Goal: Task Accomplishment & Management: Use online tool/utility

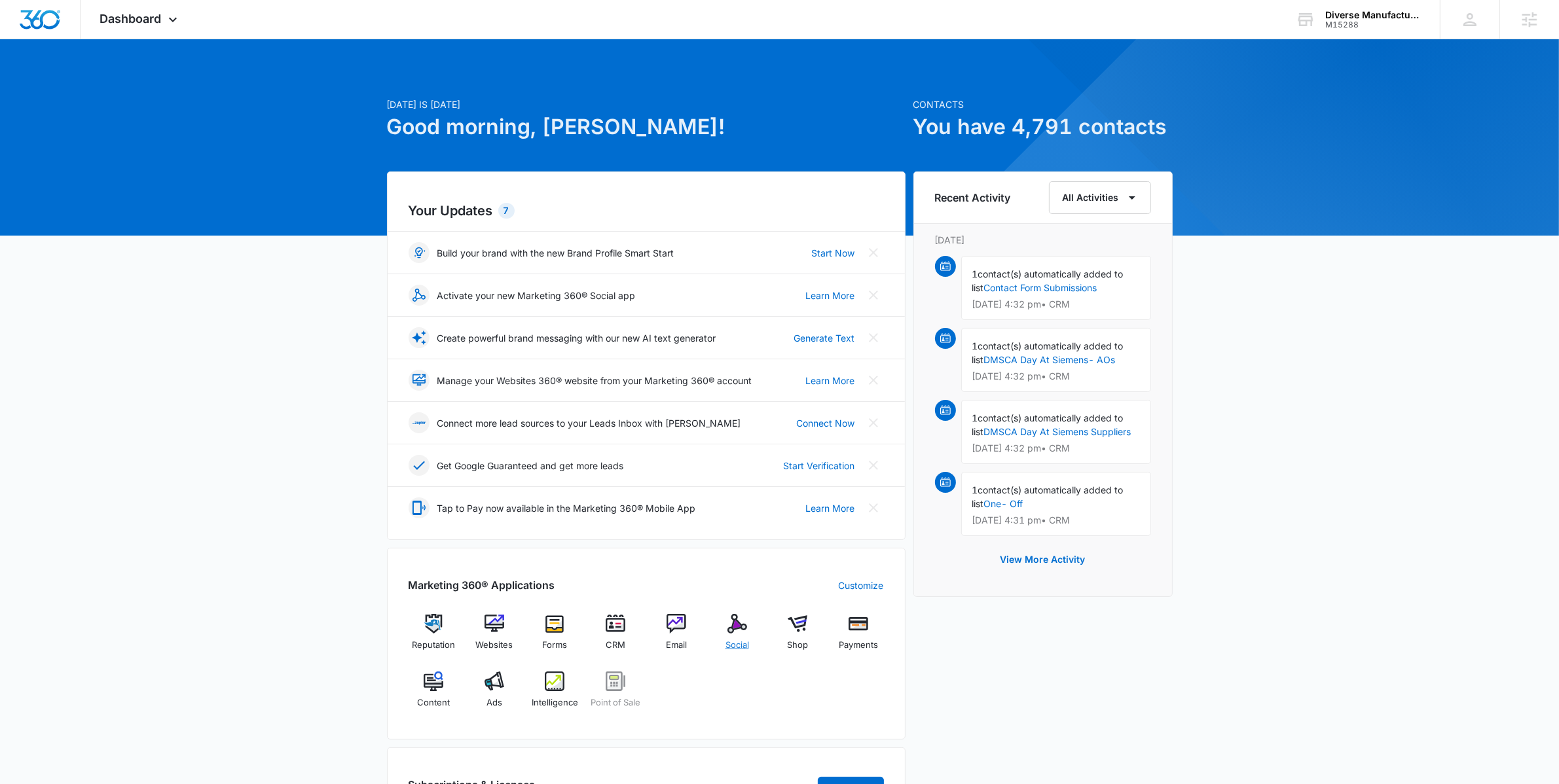
click at [732, 624] on img at bounding box center [737, 624] width 19 height 19
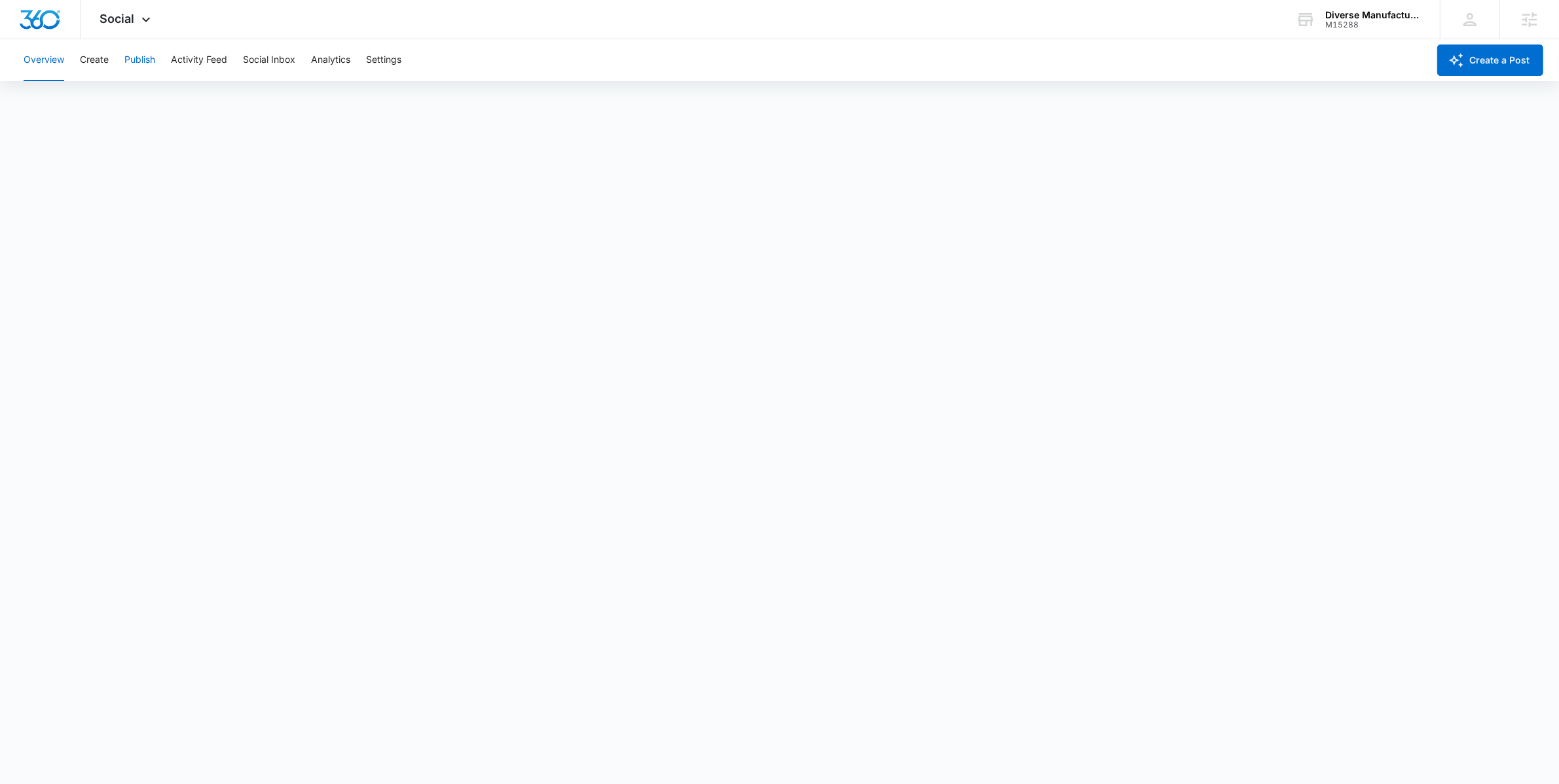
click at [131, 60] on button "Publish" at bounding box center [139, 61] width 31 height 42
click at [110, 60] on div "Overview Create Publish Activity Feed Social Inbox Analytics Settings" at bounding box center [722, 61] width 1413 height 42
click at [103, 60] on button "Create" at bounding box center [94, 61] width 29 height 42
click at [135, 110] on button "Approvals" at bounding box center [128, 100] width 44 height 37
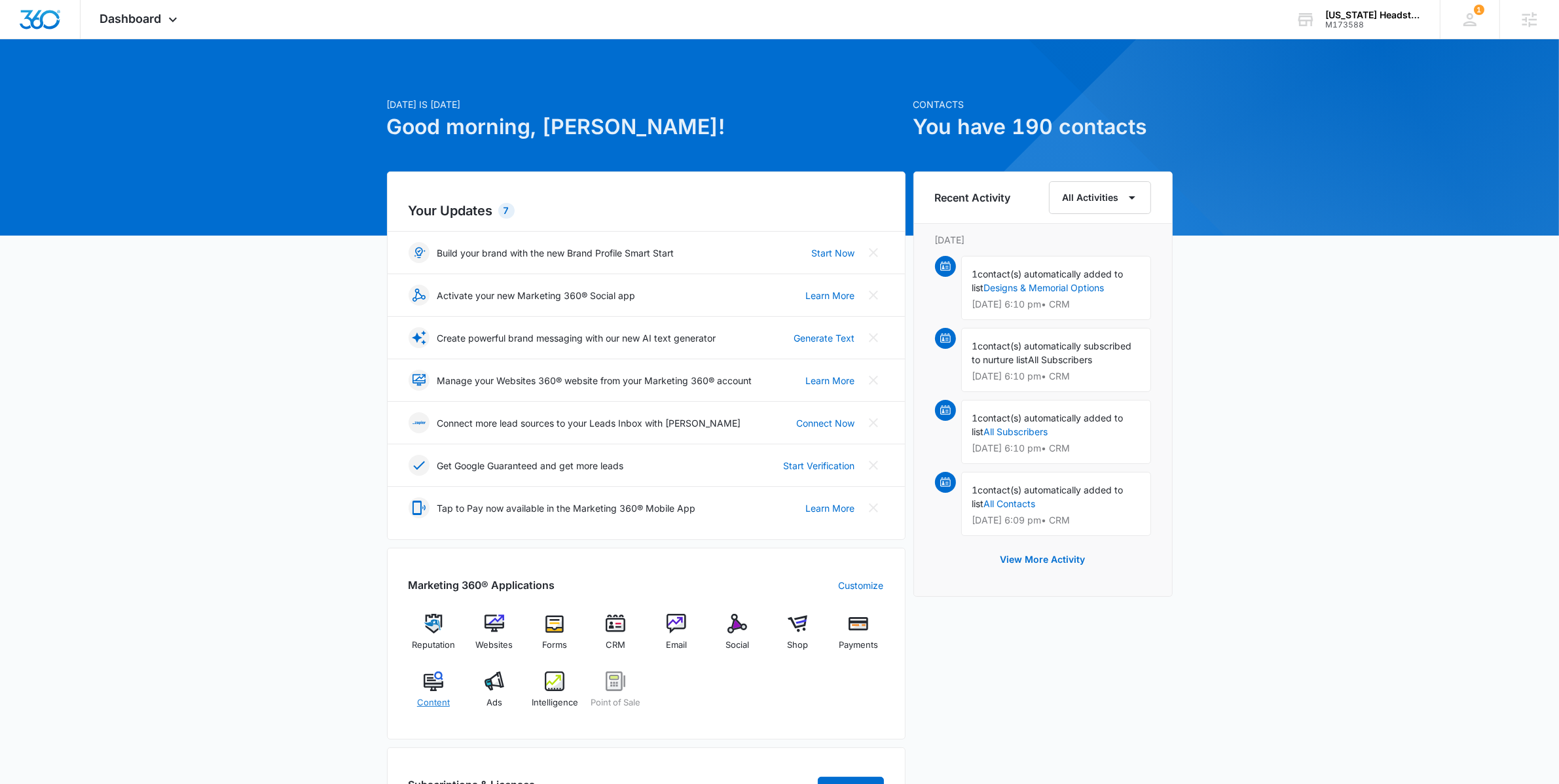
click at [439, 680] on img at bounding box center [433, 681] width 19 height 19
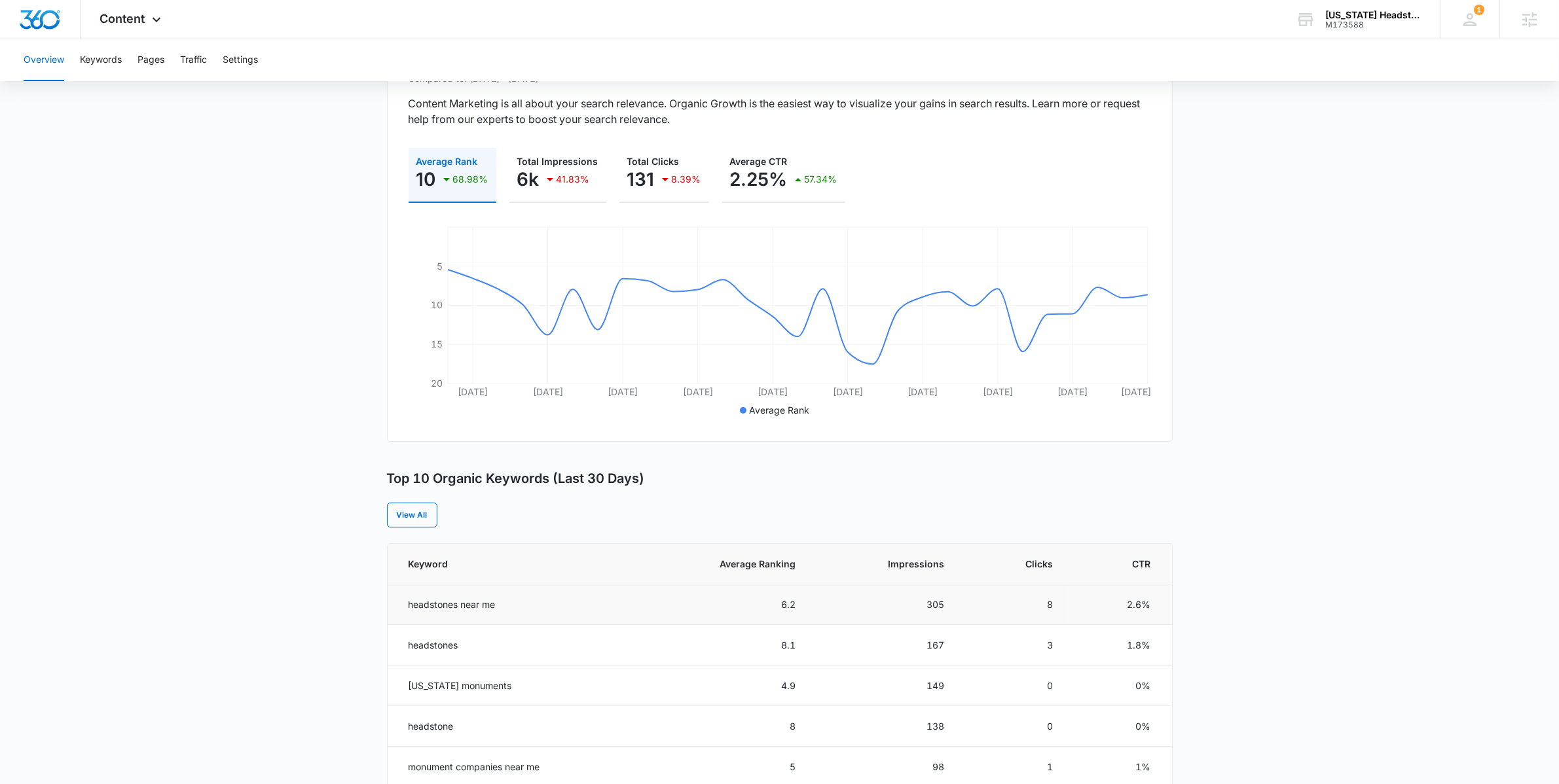
scroll to position [208, 0]
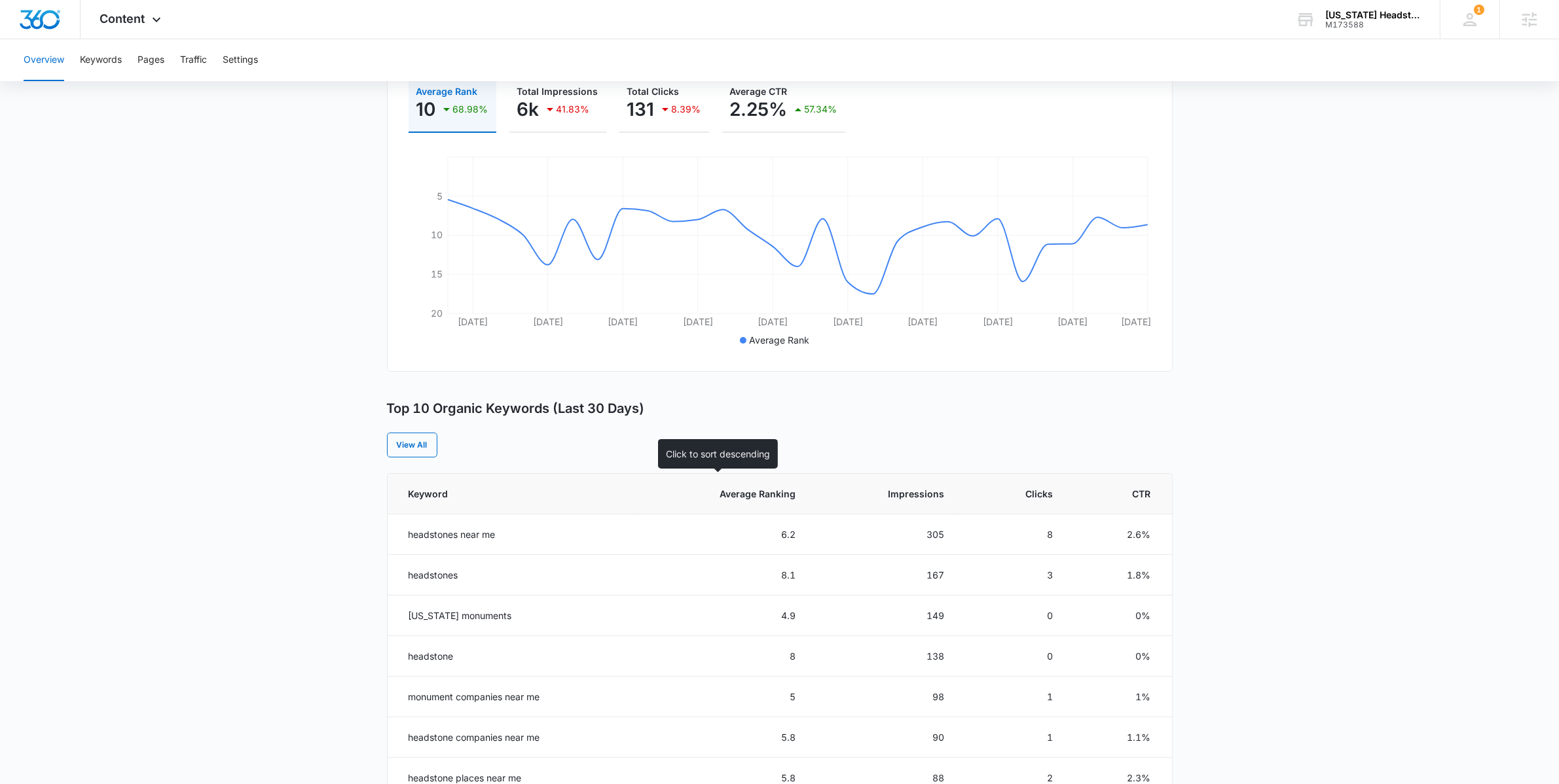
click at [773, 483] on th "Average Ranking" at bounding box center [723, 494] width 176 height 40
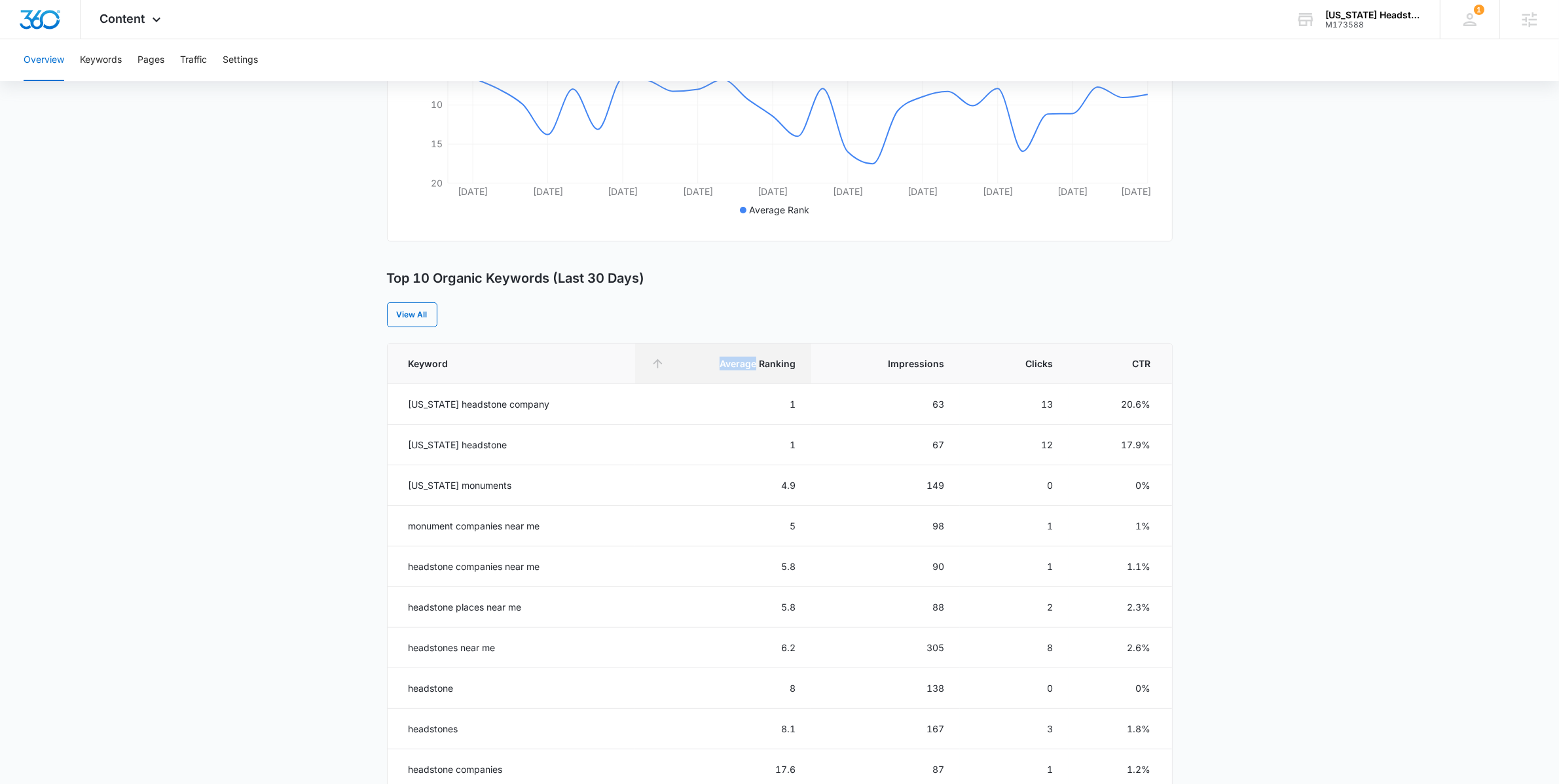
scroll to position [353, 0]
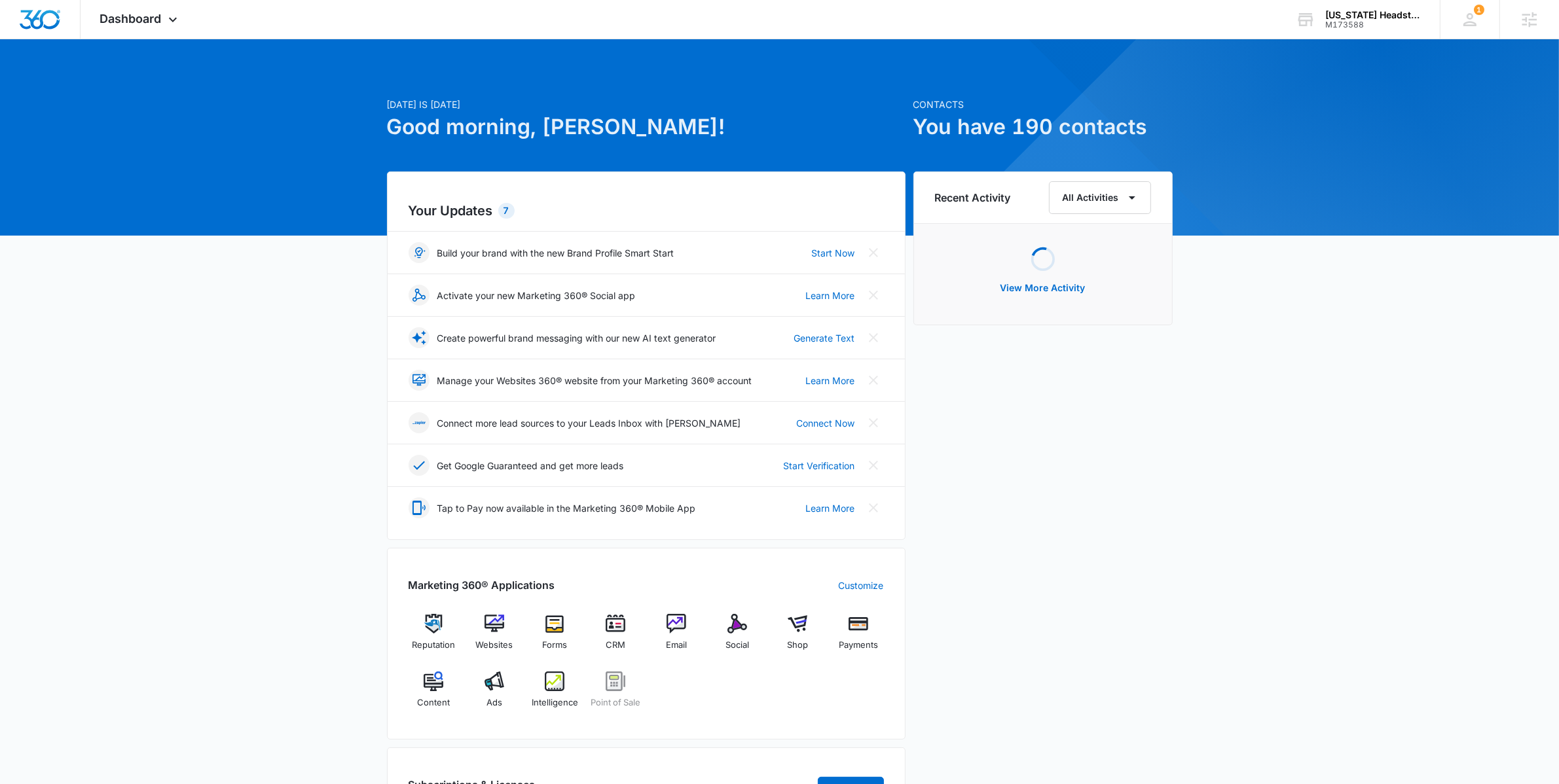
click at [301, 630] on div "Today is Wednesday, October 15th Good morning, Anastasia! Contacts You have 190…" at bounding box center [780, 609] width 1559 height 1108
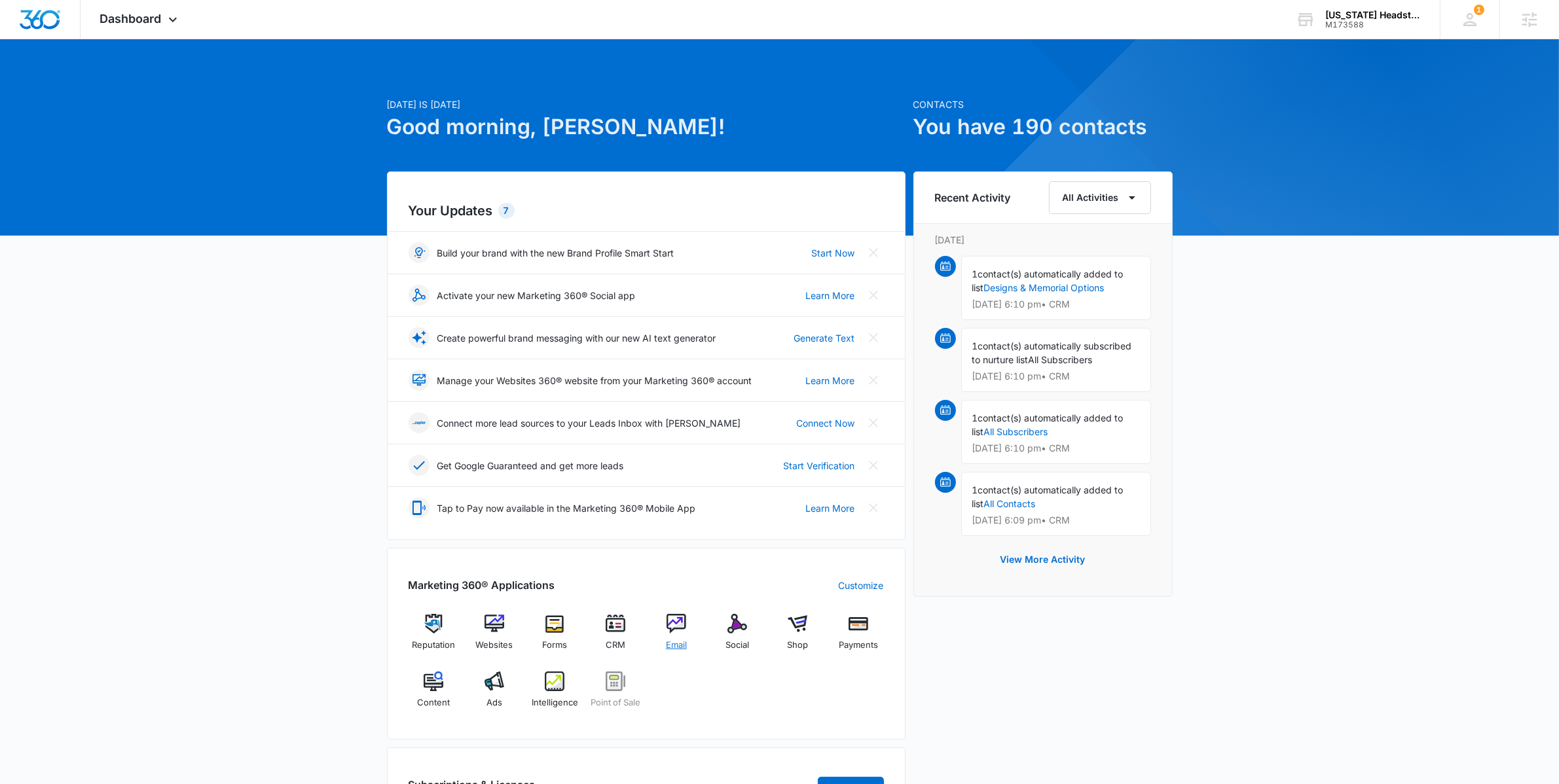
click at [660, 633] on div "Email" at bounding box center [677, 637] width 50 height 47
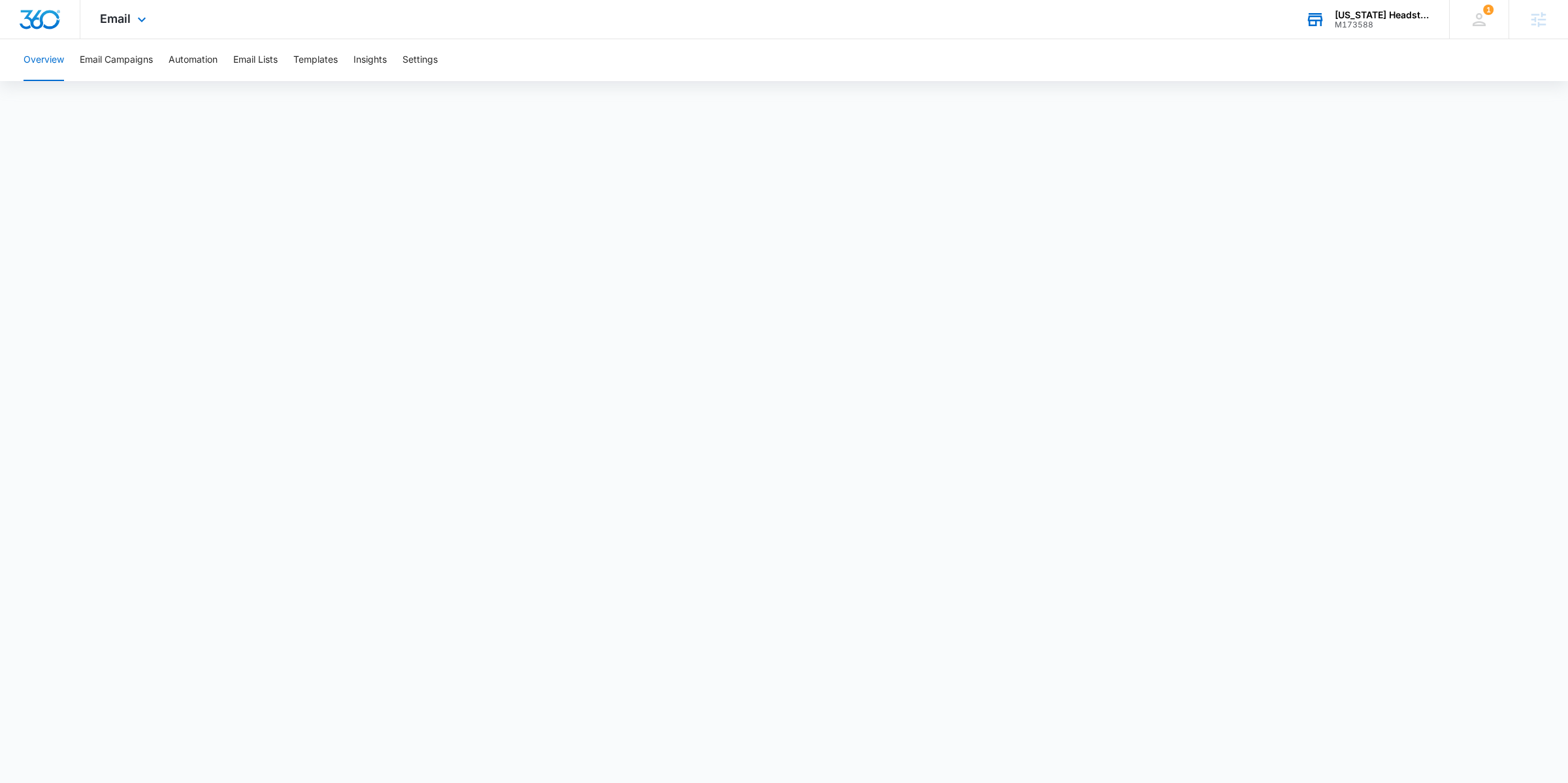
click at [1346, 25] on div "M173588" at bounding box center [1382, 25] width 95 height 10
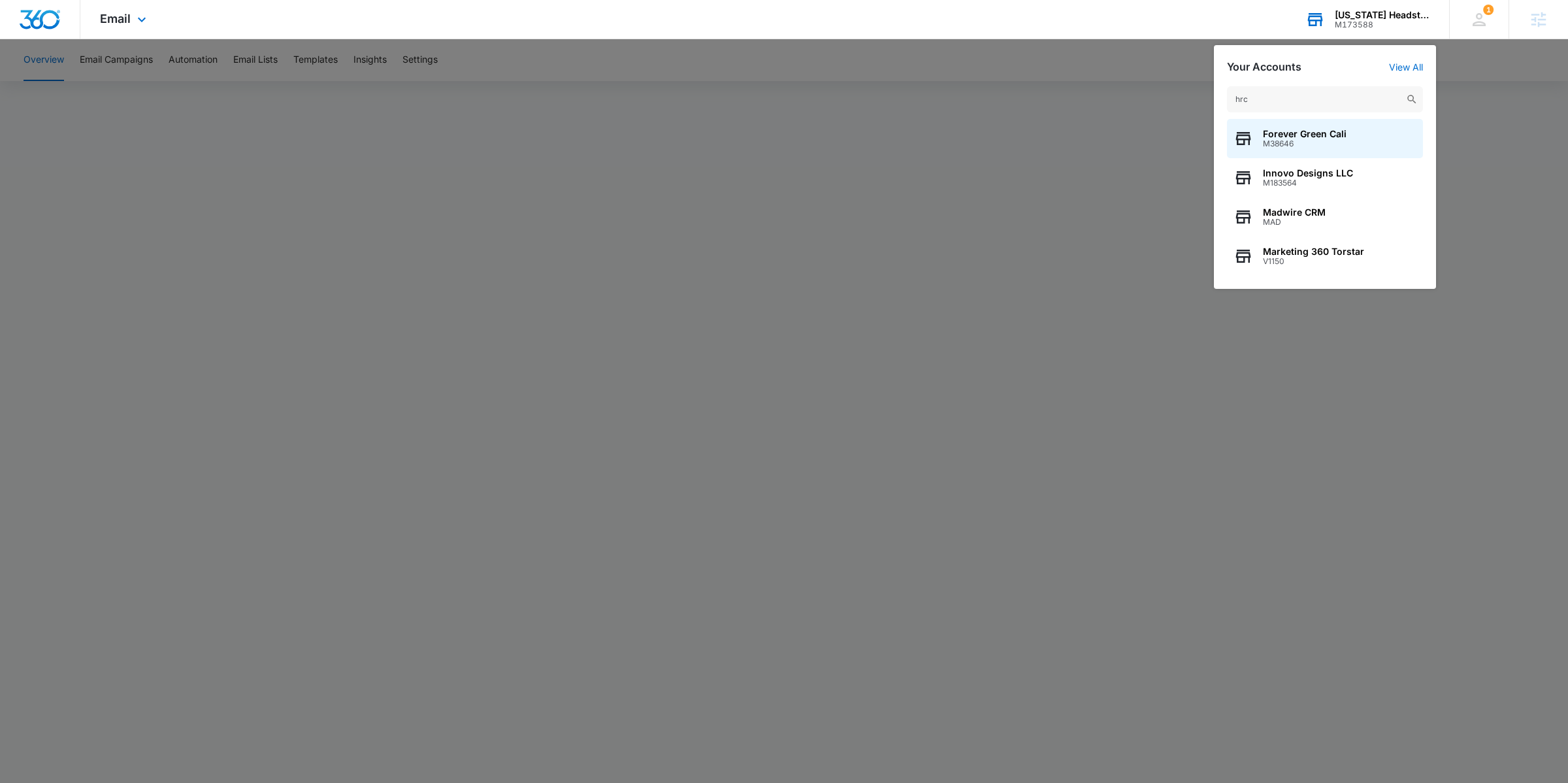
type input "hrc"
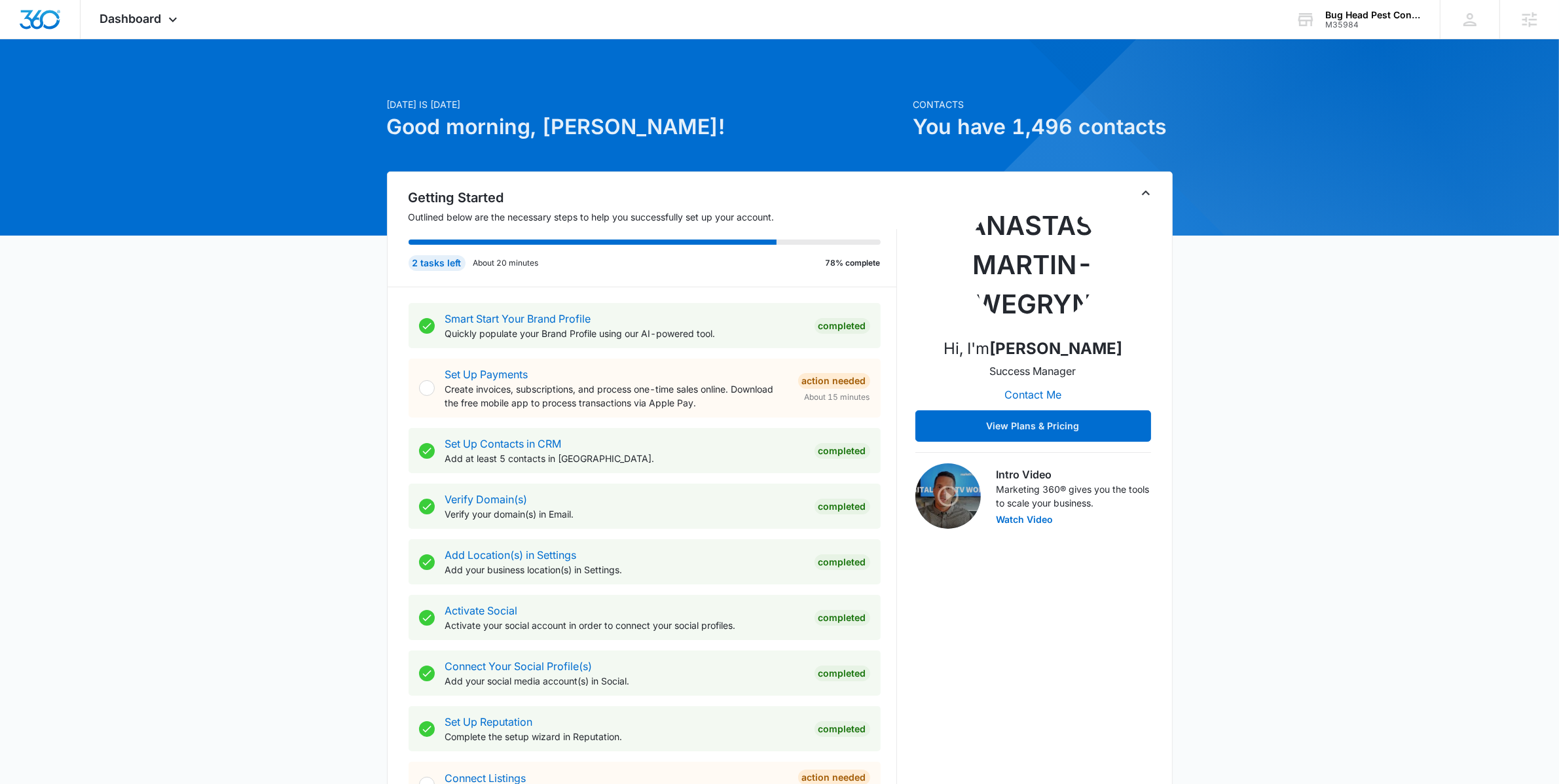
click at [1149, 191] on icon "Toggle Collapse" at bounding box center [1146, 193] width 15 height 15
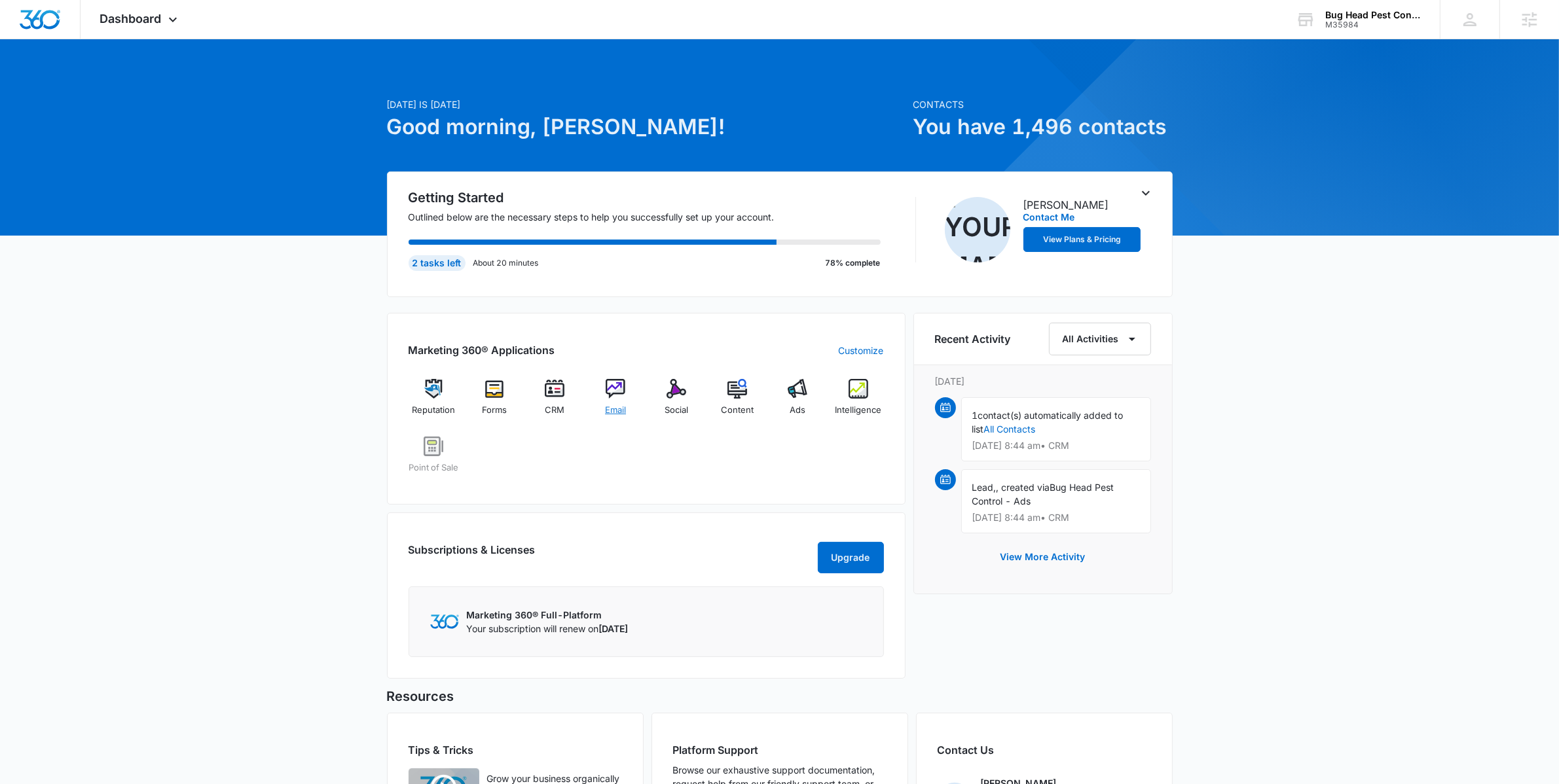
click at [626, 387] on img at bounding box center [615, 388] width 19 height 19
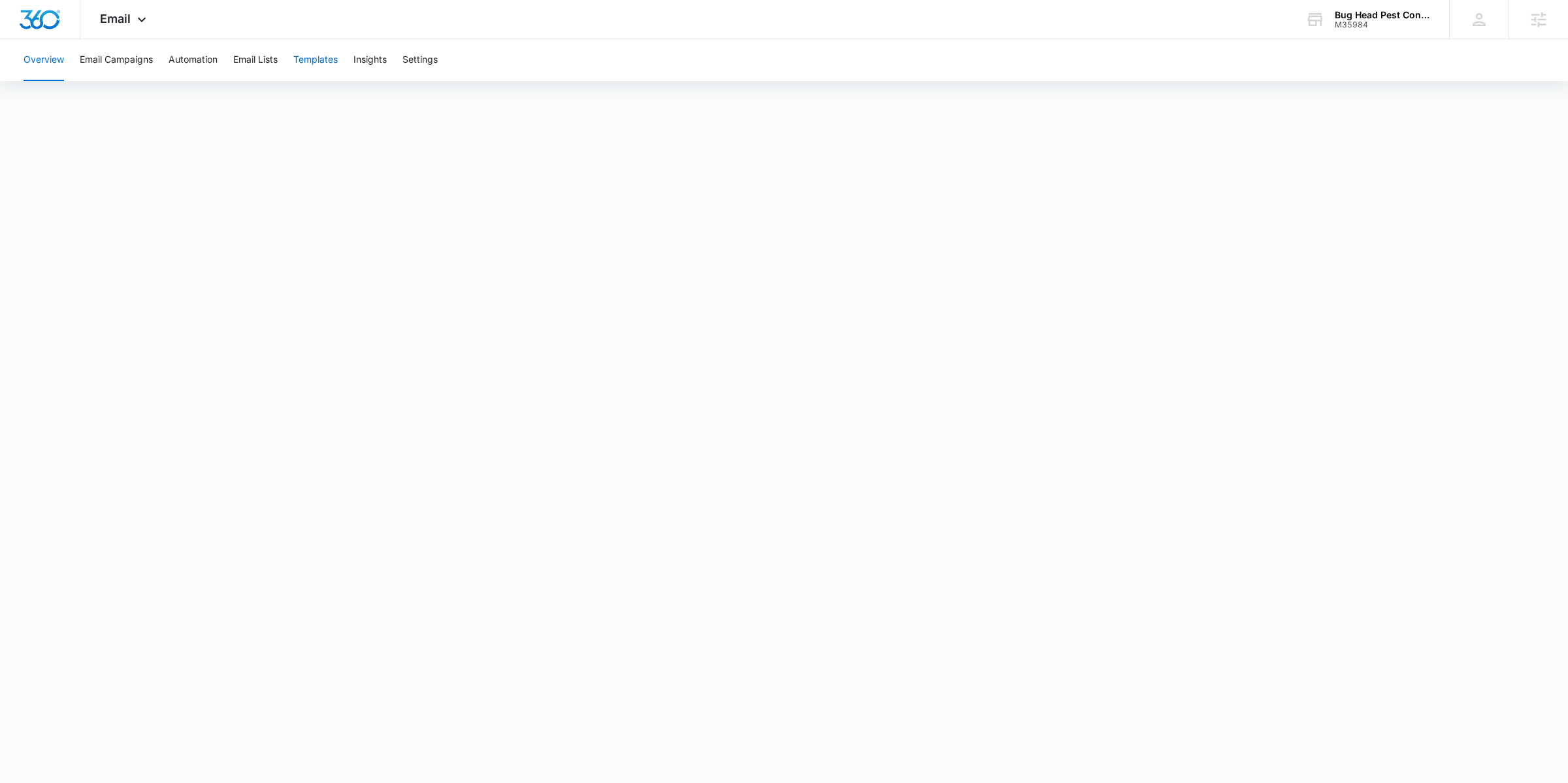
click at [311, 55] on button "Templates" at bounding box center [316, 60] width 44 height 42
click at [134, 23] on icon at bounding box center [142, 23] width 15 height 15
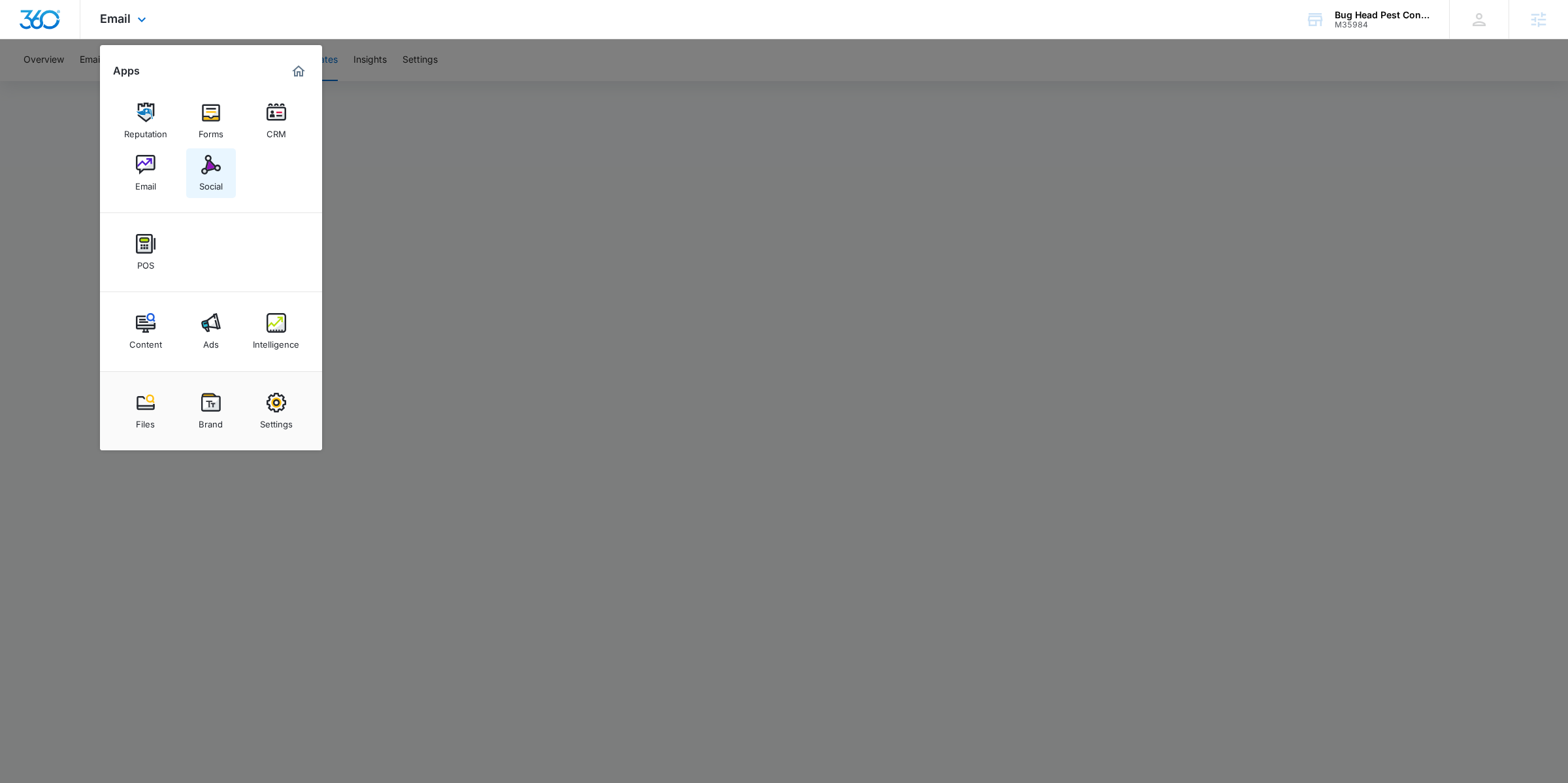
click at [214, 170] on img at bounding box center [211, 164] width 19 height 19
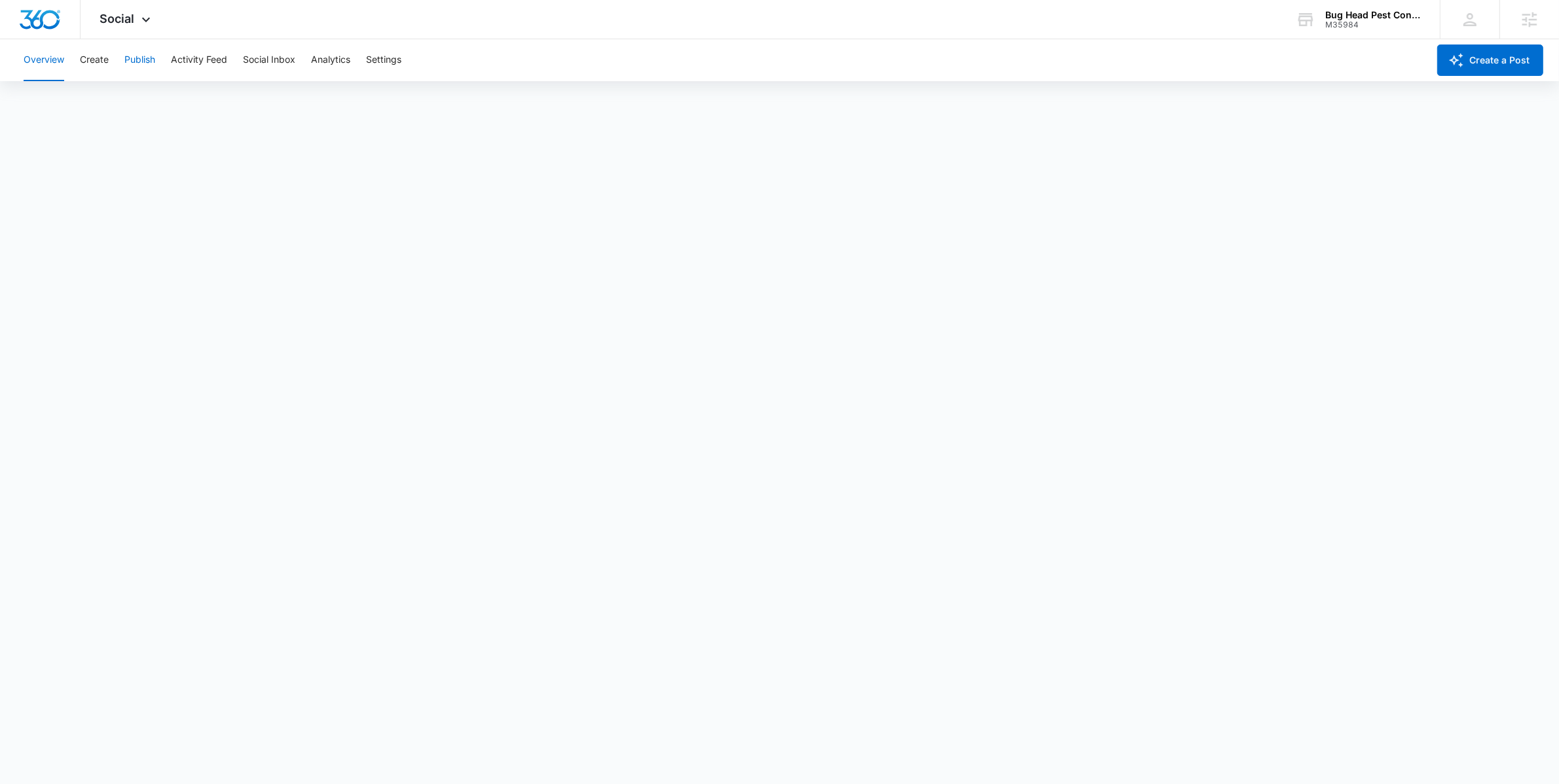
click at [136, 67] on button "Publish" at bounding box center [139, 61] width 31 height 42
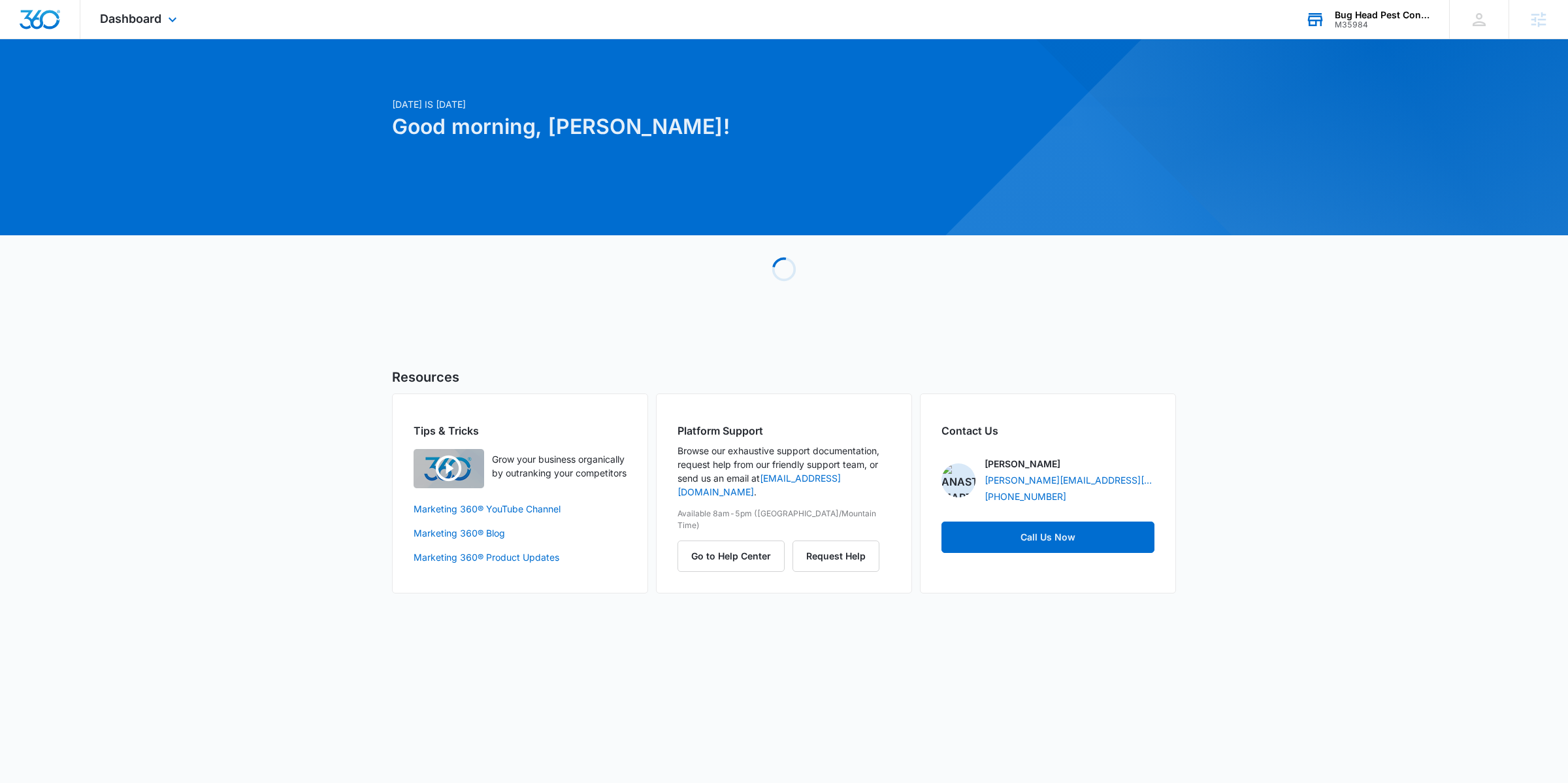
click at [1346, 21] on div "M35984" at bounding box center [1382, 25] width 95 height 10
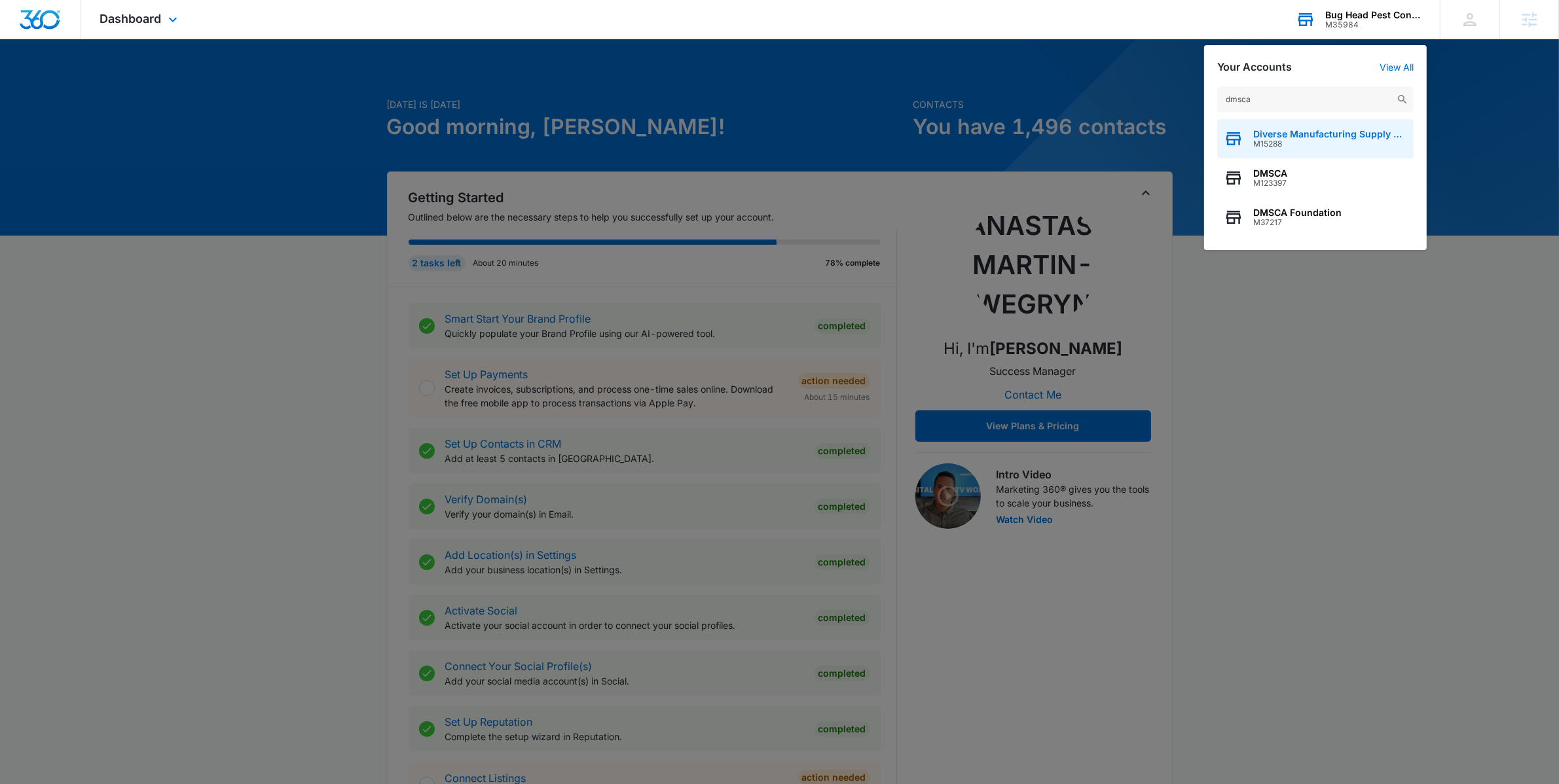
type input "dmsca"
click at [1337, 123] on div "Diverse Manufacturing Supply Chain Alliance (DMSCA) M15288" at bounding box center [1315, 138] width 196 height 39
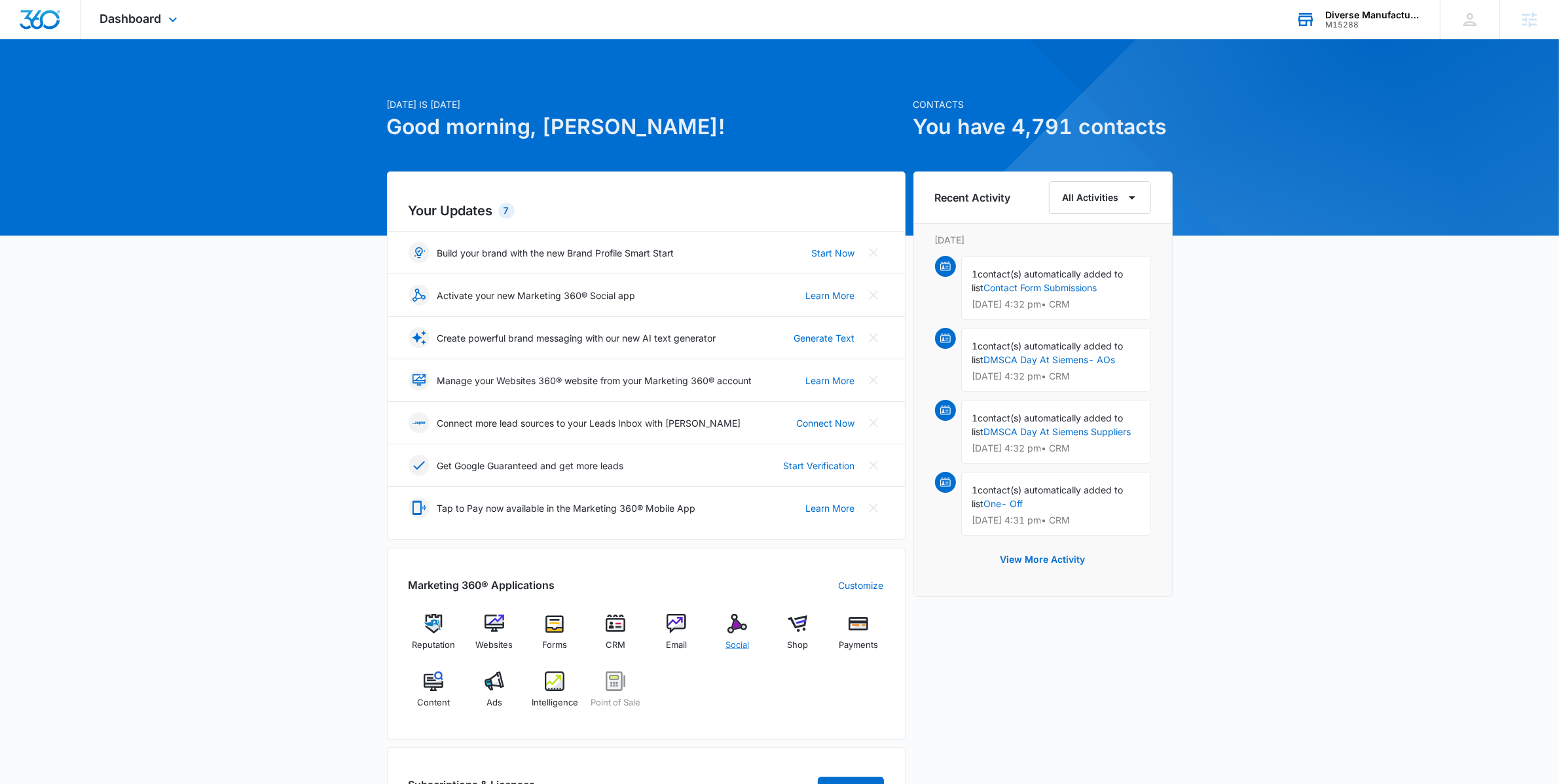
click at [747, 638] on div "Social" at bounding box center [737, 637] width 50 height 47
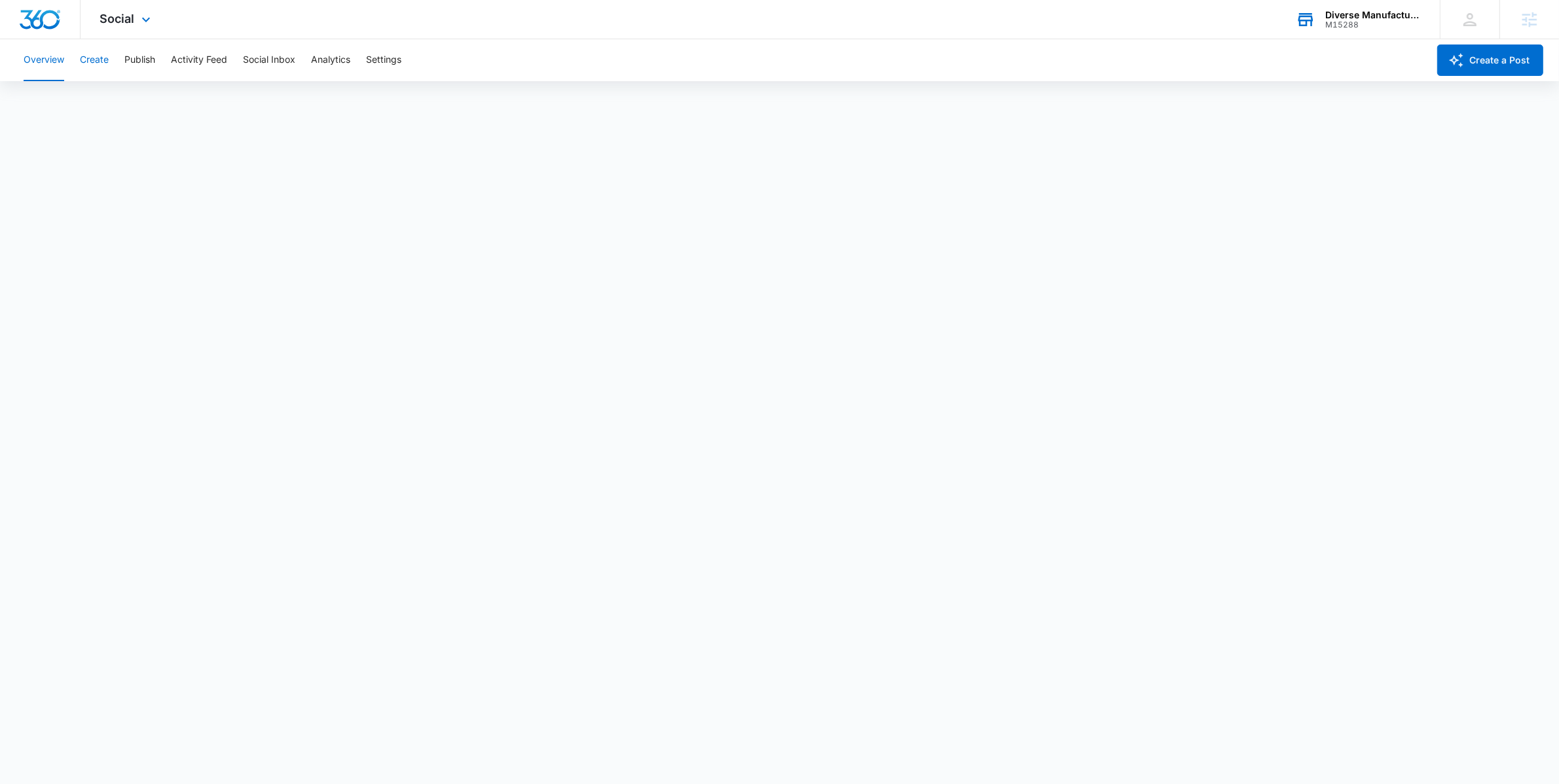
click at [104, 61] on button "Create" at bounding box center [94, 61] width 29 height 42
click at [140, 57] on button "Publish" at bounding box center [139, 61] width 31 height 42
click at [69, 64] on div "Overview Create Publish Activity Feed Social Inbox Analytics Settings" at bounding box center [722, 61] width 1413 height 42
click at [87, 63] on button "Create" at bounding box center [94, 61] width 29 height 42
click at [138, 92] on button "Approvals" at bounding box center [128, 100] width 44 height 37
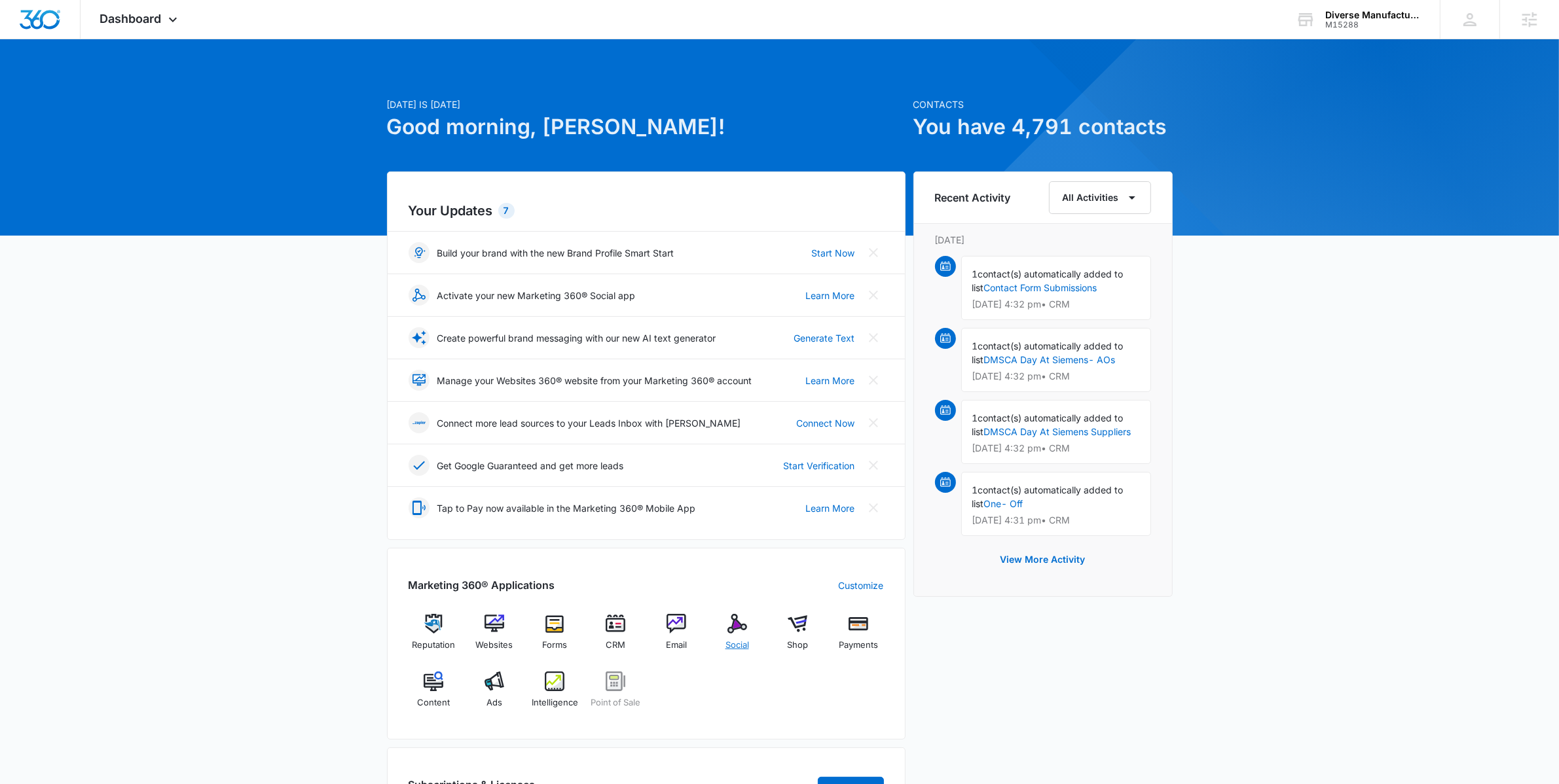
click at [750, 629] on div "Social" at bounding box center [737, 637] width 50 height 47
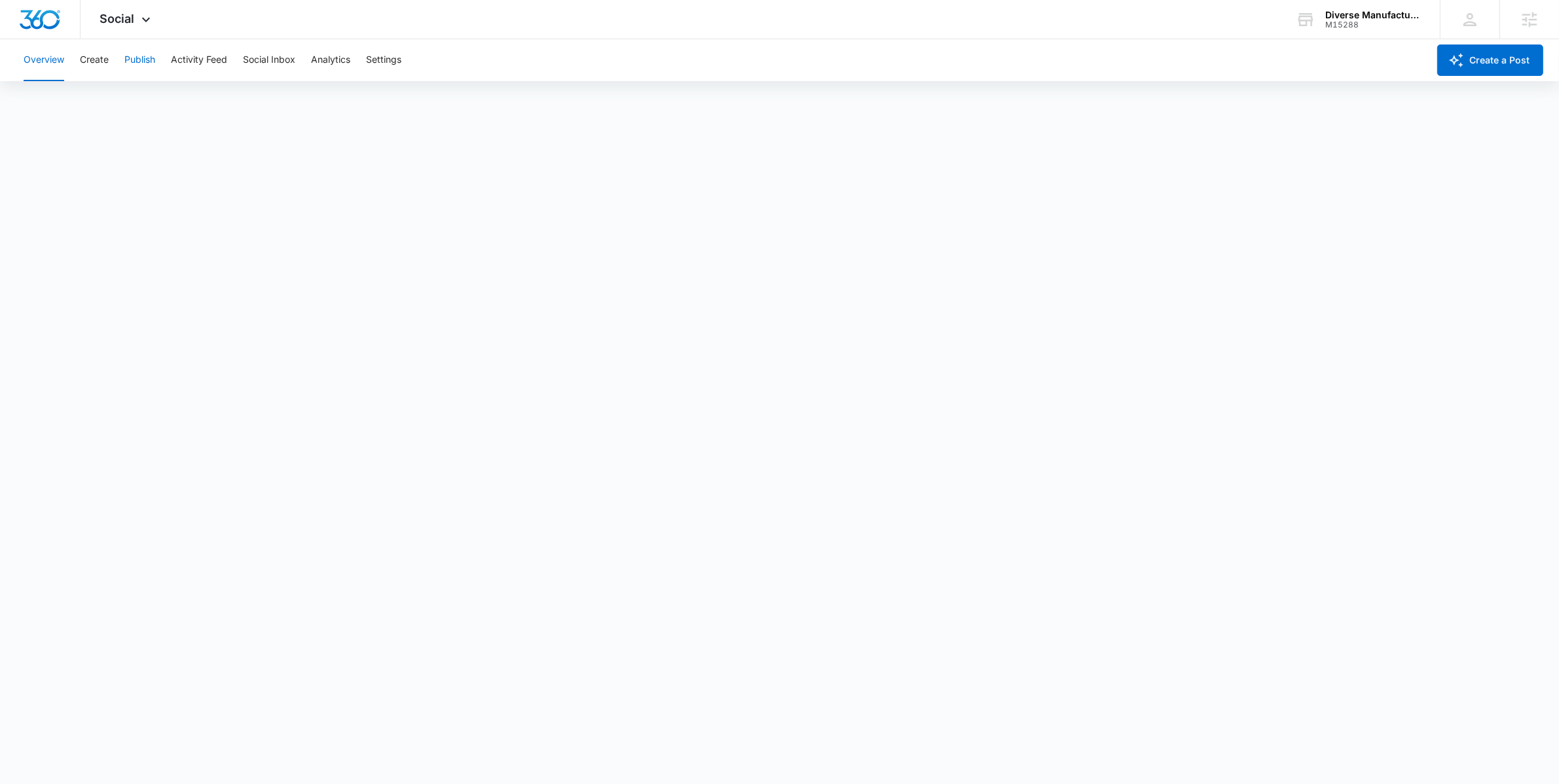
click at [140, 65] on button "Publish" at bounding box center [139, 61] width 31 height 42
click at [89, 65] on button "Create" at bounding box center [94, 61] width 29 height 42
